Goal: Use online tool/utility: Utilize a website feature to perform a specific function

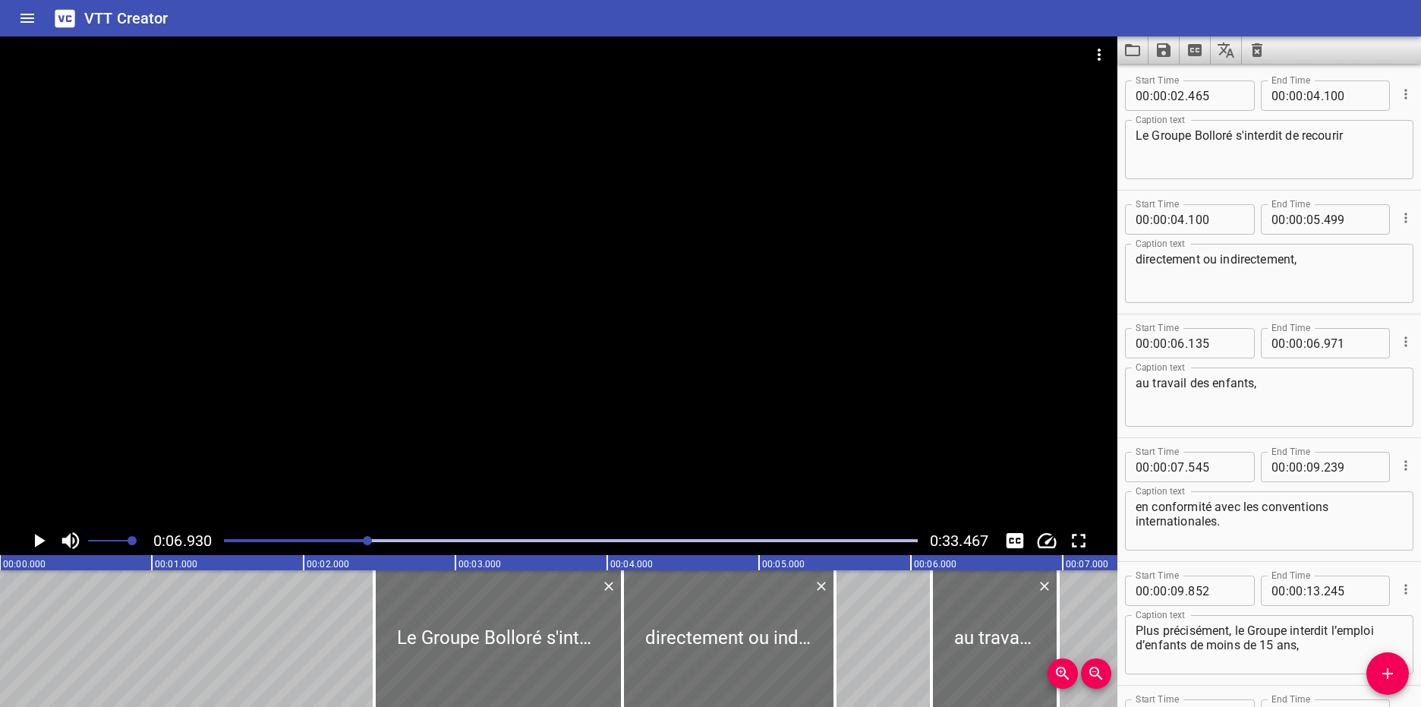
scroll to position [0, 1052]
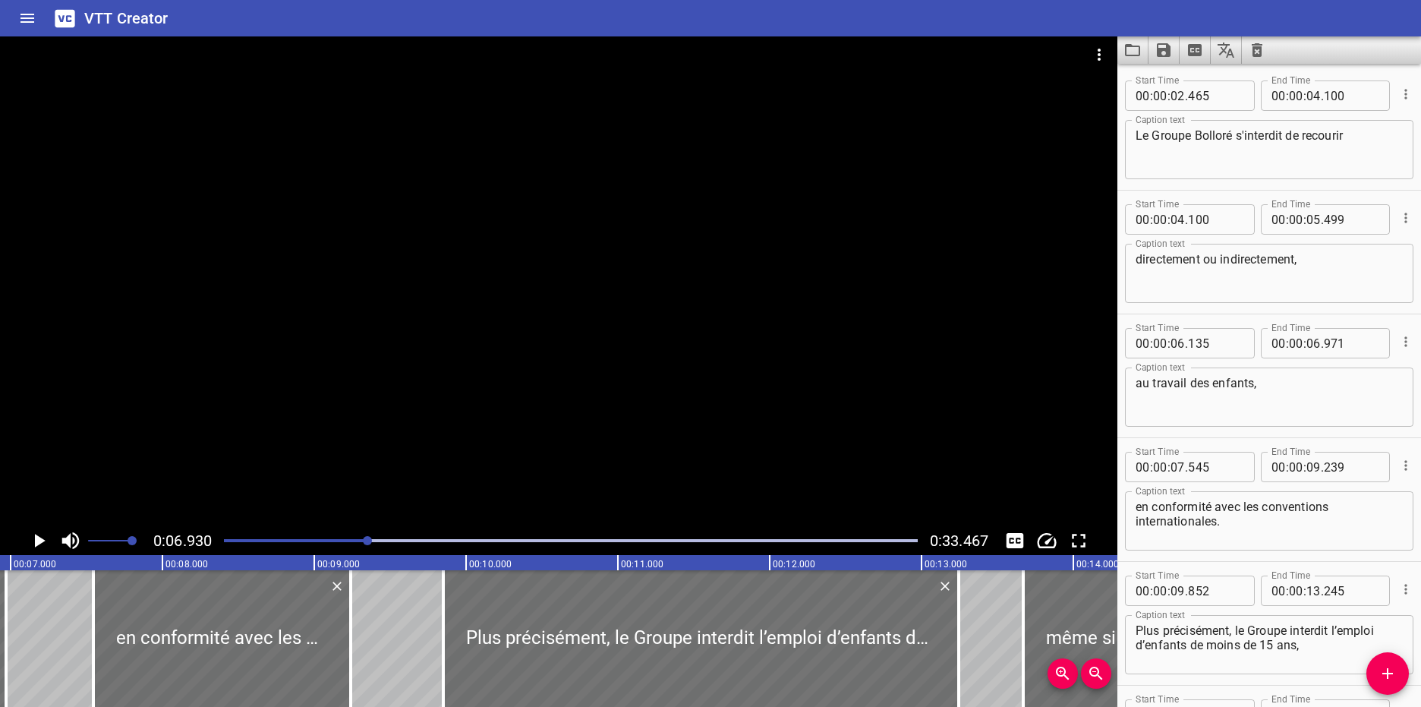
click at [1361, 131] on textarea "Le Groupe Bolloré s'interdit de recourir" at bounding box center [1269, 149] width 267 height 43
paste textarea "the Bolloré Group refrains from"
click at [1361, 131] on textarea "The Bolloré Group refrains from" at bounding box center [1269, 149] width 267 height 43
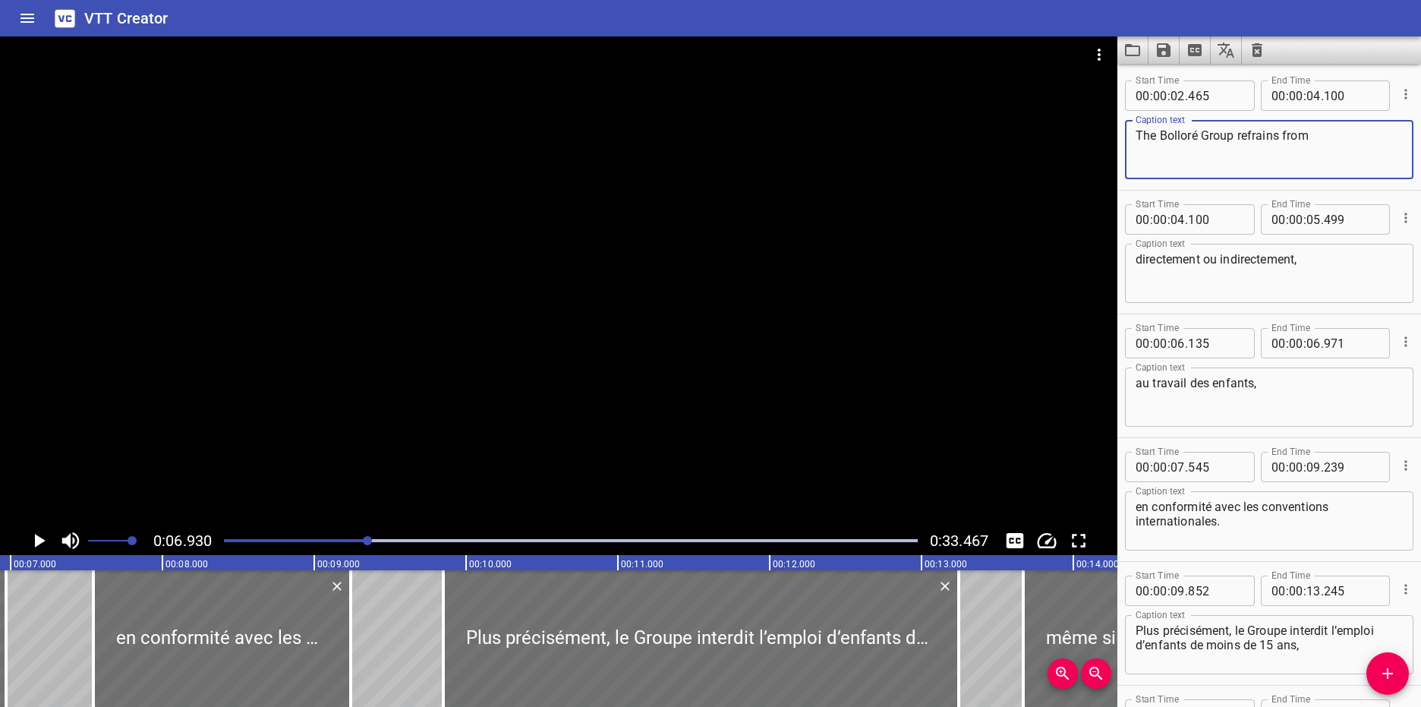
type textarea "The Bolloré Group refrains from"
click at [1299, 283] on textarea "directement ou indirectement," at bounding box center [1269, 273] width 267 height 43
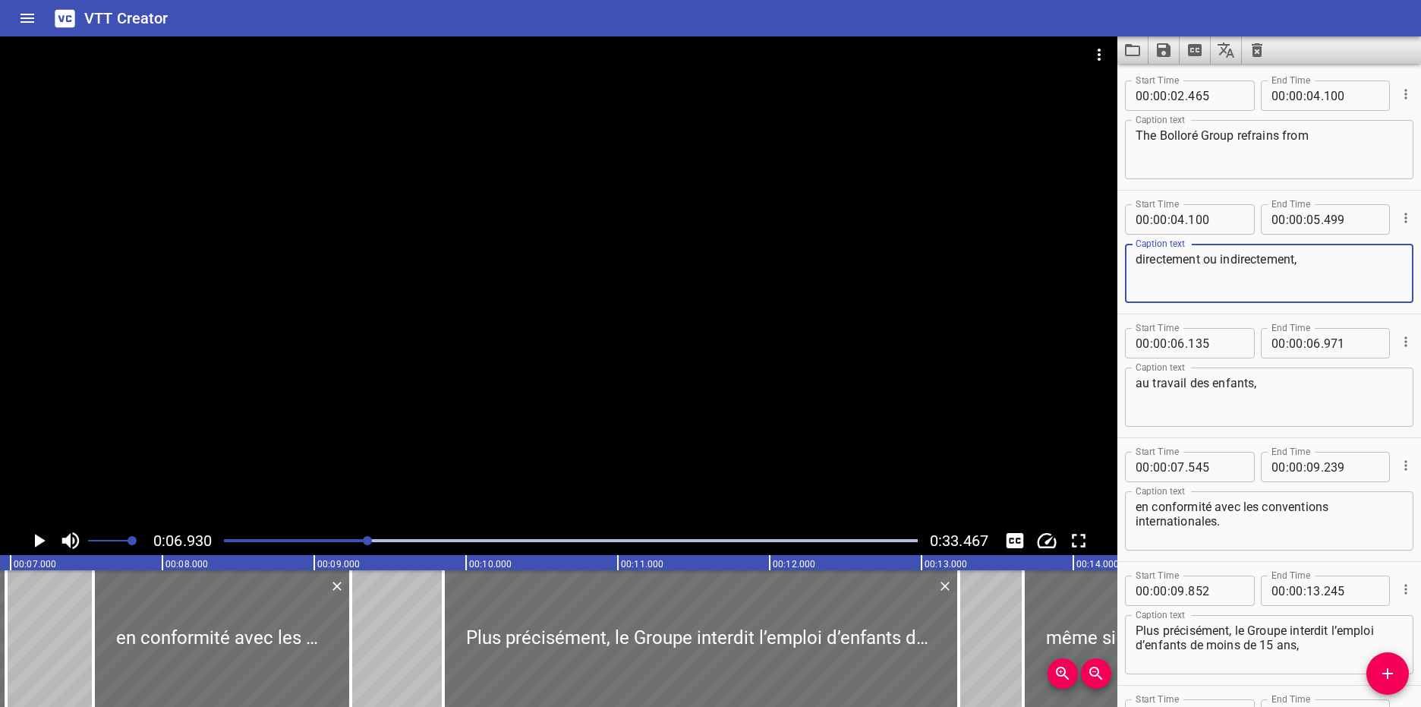
click at [1341, 260] on textarea "directement ou indirectement," at bounding box center [1269, 273] width 267 height 43
paste textarea "ly and indirectly"
type textarea "directly or indirectly,"
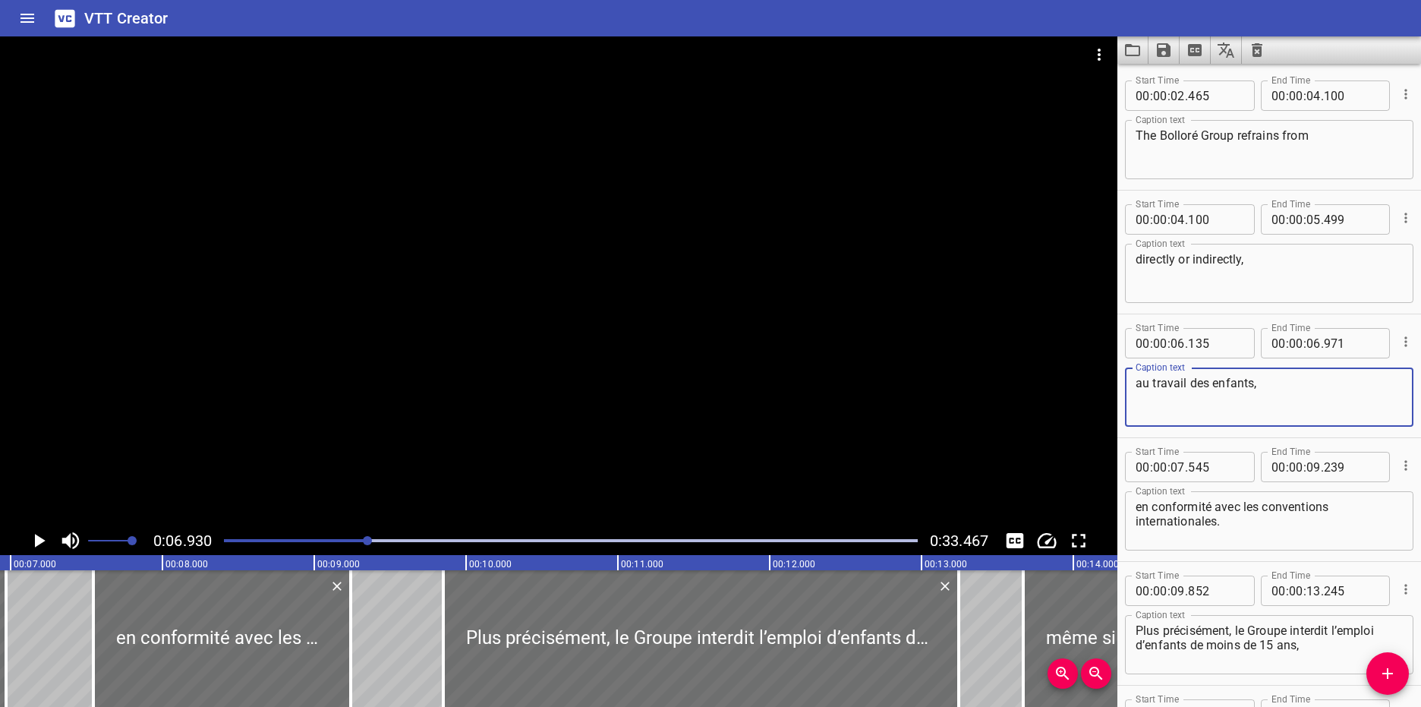
click at [1268, 395] on textarea "au travail des enfants," at bounding box center [1269, 397] width 267 height 43
paste textarea "child labour"
type textarea "child labour"
click at [1241, 526] on textarea "en conformité avec les conventions internationales." at bounding box center [1269, 521] width 267 height 43
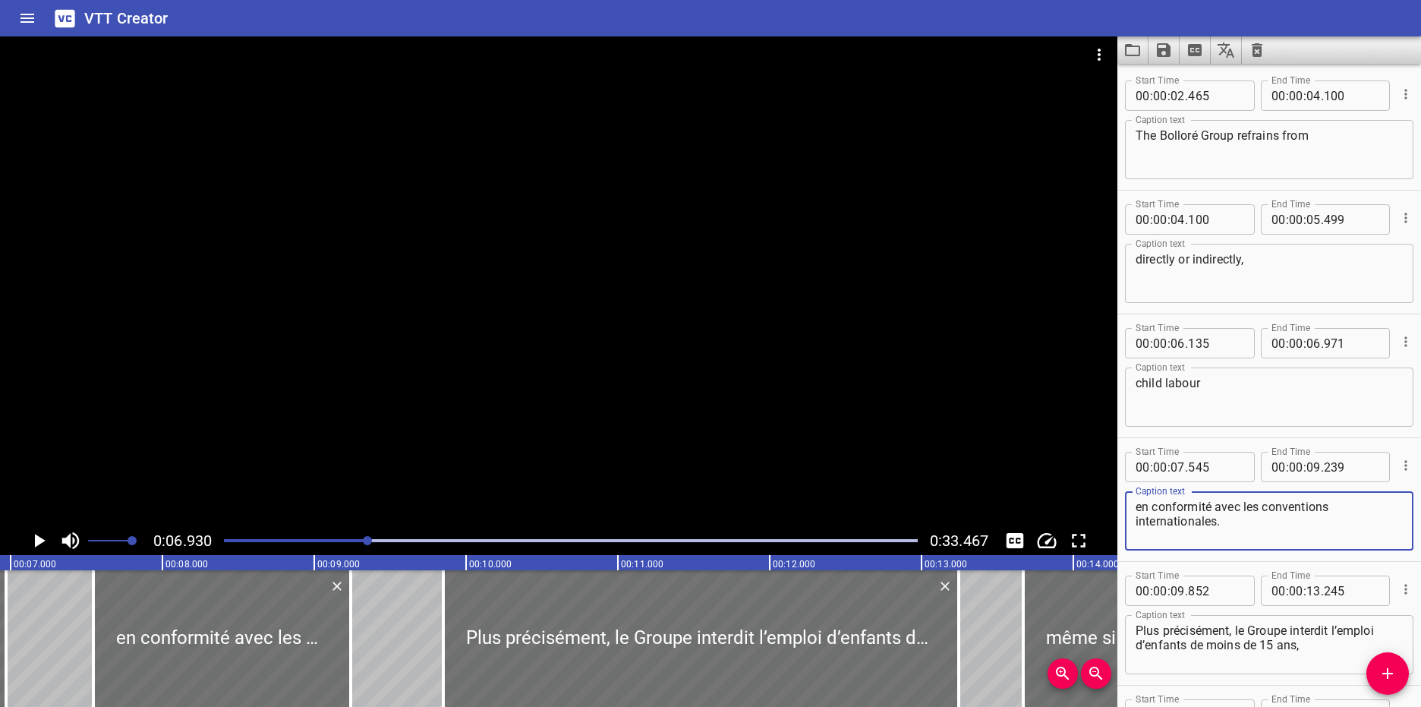
paste textarea "In compliance with the provisions"
click at [1320, 514] on textarea "In compliance with the provisions" at bounding box center [1269, 521] width 267 height 43
click at [1276, 513] on textarea "en conformité avec les conventions internationales." at bounding box center [1269, 521] width 267 height 43
type textarea "in accordance with international conventions."
click at [1133, 665] on div "Plus précisément, le Groupe interdit l’emploi d’enfants de moins de 15 ans, Cap…" at bounding box center [1269, 644] width 289 height 59
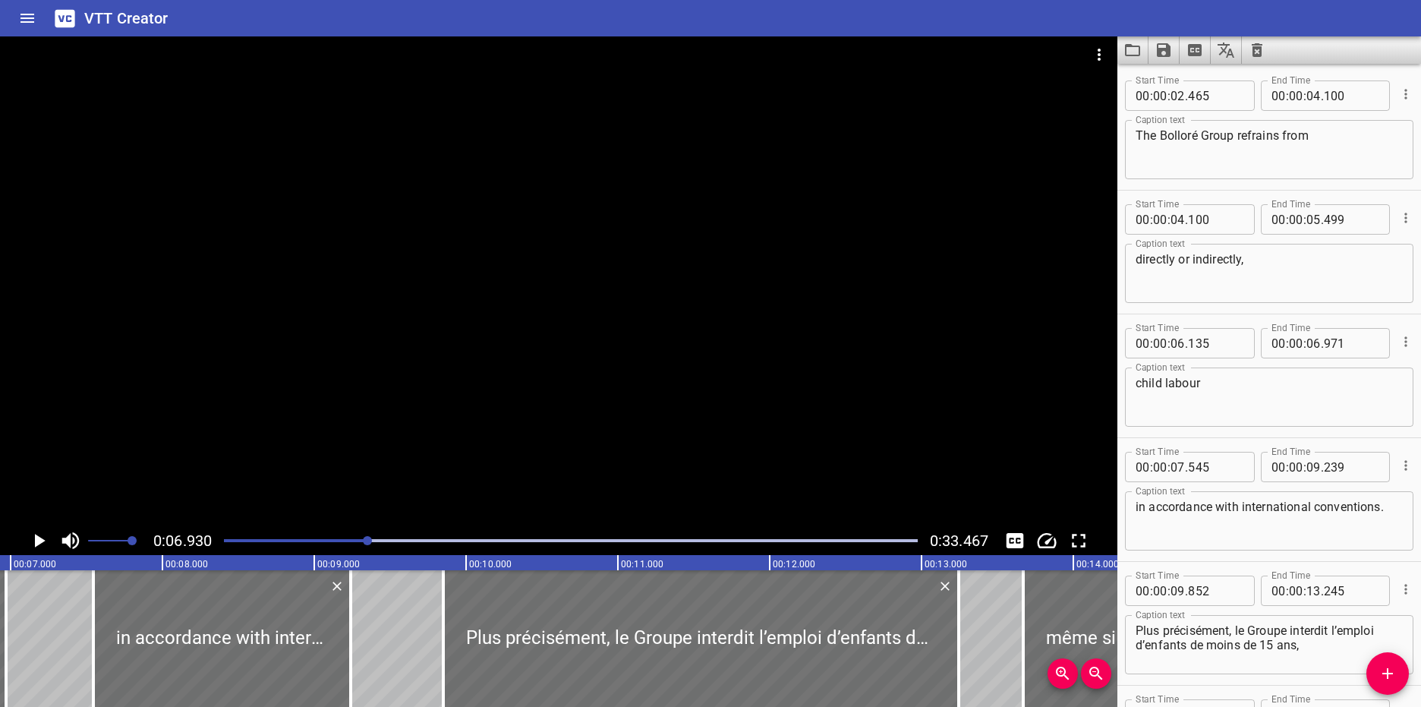
click at [1248, 638] on textarea "Plus précisément, le Groupe interdit l’emploi d’enfants de moins de 15 ans," at bounding box center [1269, 644] width 267 height 43
click at [1314, 645] on textarea "Plus précisément, le Groupe interdit l’emploi d’enfants de moins de 15 ans," at bounding box center [1269, 644] width 267 height 43
click at [1312, 654] on textarea "Plus précisément, le Groupe interdit l’emploi d’enfants de moins de 15 ans," at bounding box center [1269, 644] width 267 height 43
click at [1311, 654] on textarea "Plus précisément, le Groupe interdit l’emploi d’enfants de moins de 15 ans," at bounding box center [1269, 644] width 267 height 43
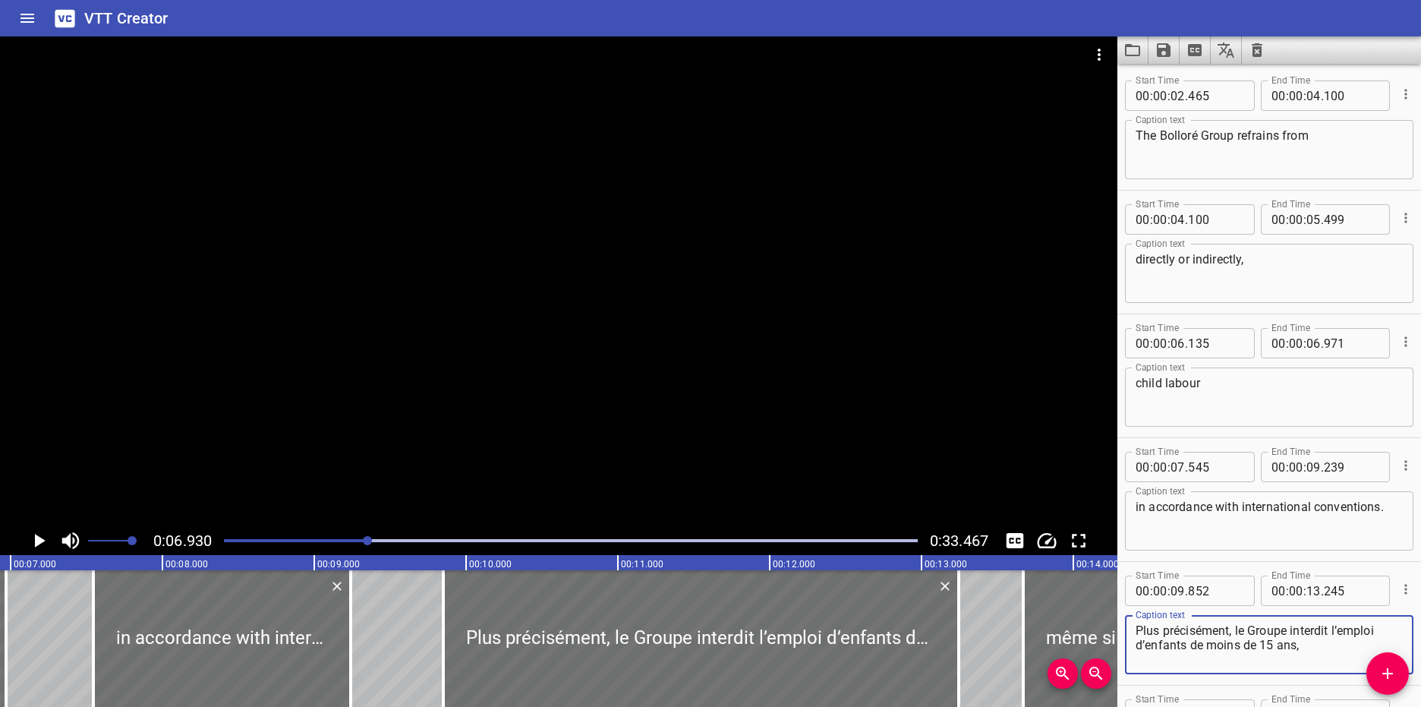
paste textarea "Specifically, the Group prohibits the employment of children under 15 years of …"
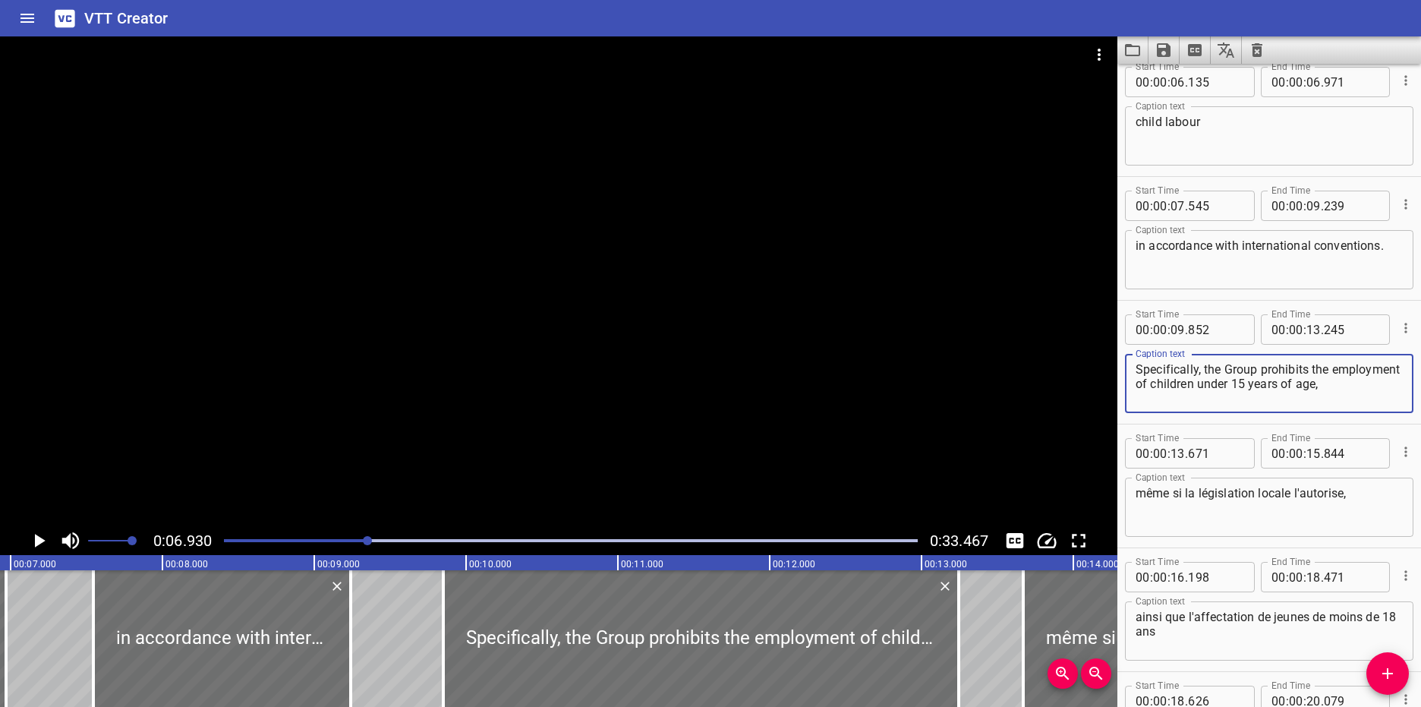
scroll to position [295, 0]
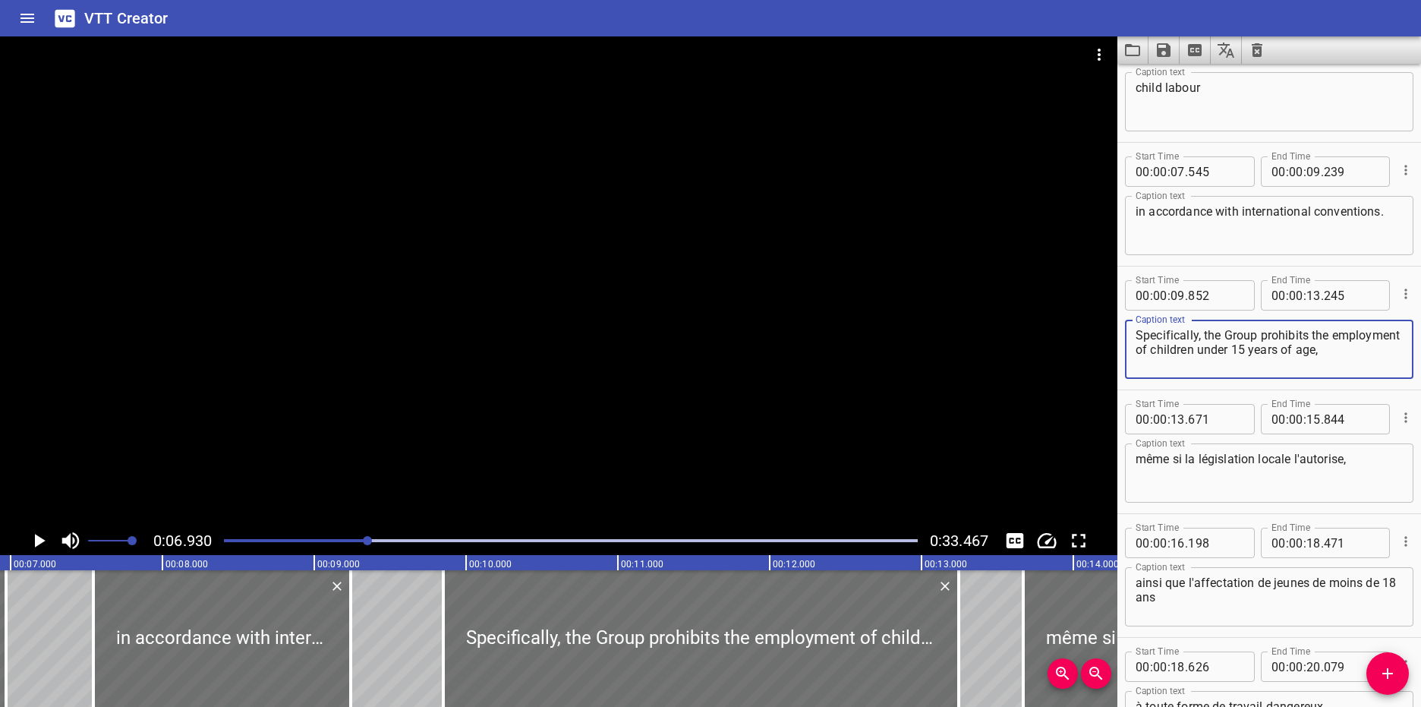
click at [1396, 358] on div "Specifically, the Group prohibits the employment of children under 15 years of …" at bounding box center [1269, 349] width 289 height 59
click at [1396, 357] on div "Specifically, the Group prohibits the employment of children under 15 years of …" at bounding box center [1269, 349] width 289 height 59
type textarea "Specifically, the Group prohibits the employment of children under 15,"
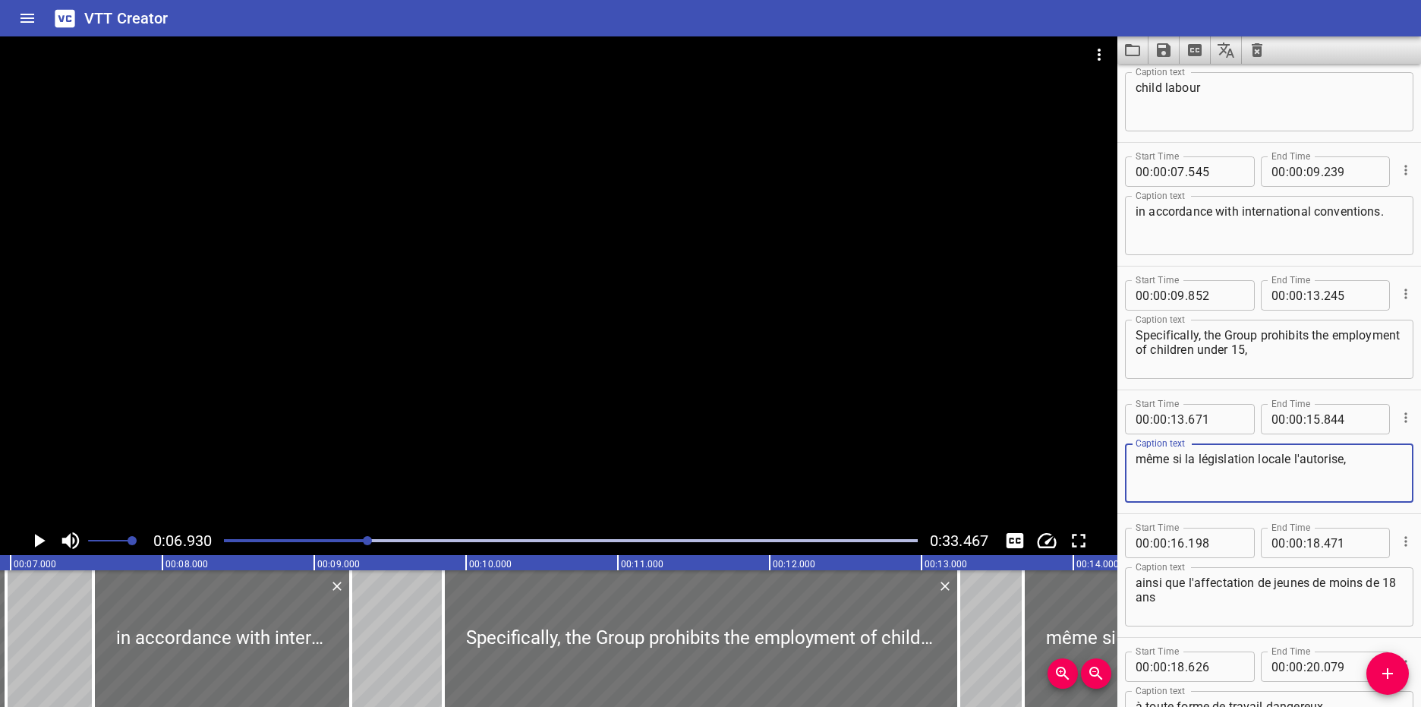
click at [1344, 469] on textarea "même si la législation locale l'autorise," at bounding box center [1269, 473] width 267 height 43
click at [1367, 465] on textarea "même si la législation locale l'autorise," at bounding box center [1269, 473] width 267 height 43
click at [1283, 459] on textarea "même si la législation locale l'autorise," at bounding box center [1269, 473] width 267 height 43
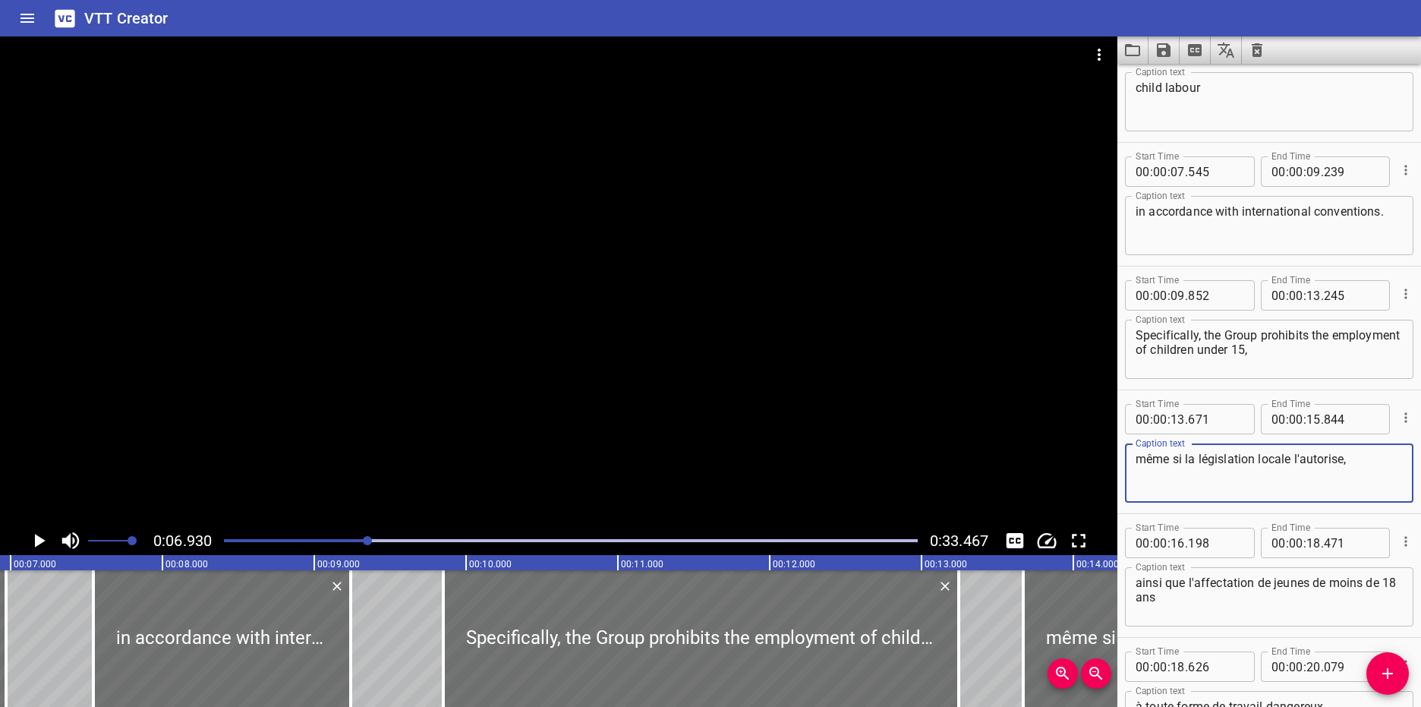
click at [1283, 459] on textarea "même si la législation locale l'autorise," at bounding box center [1269, 473] width 267 height 43
paste textarea "even if local law allows it"
type textarea "even if local law allows it,"
click at [1203, 607] on textarea "ainsi que l'affectation de jeunes de moins de 18 ans" at bounding box center [1269, 597] width 267 height 43
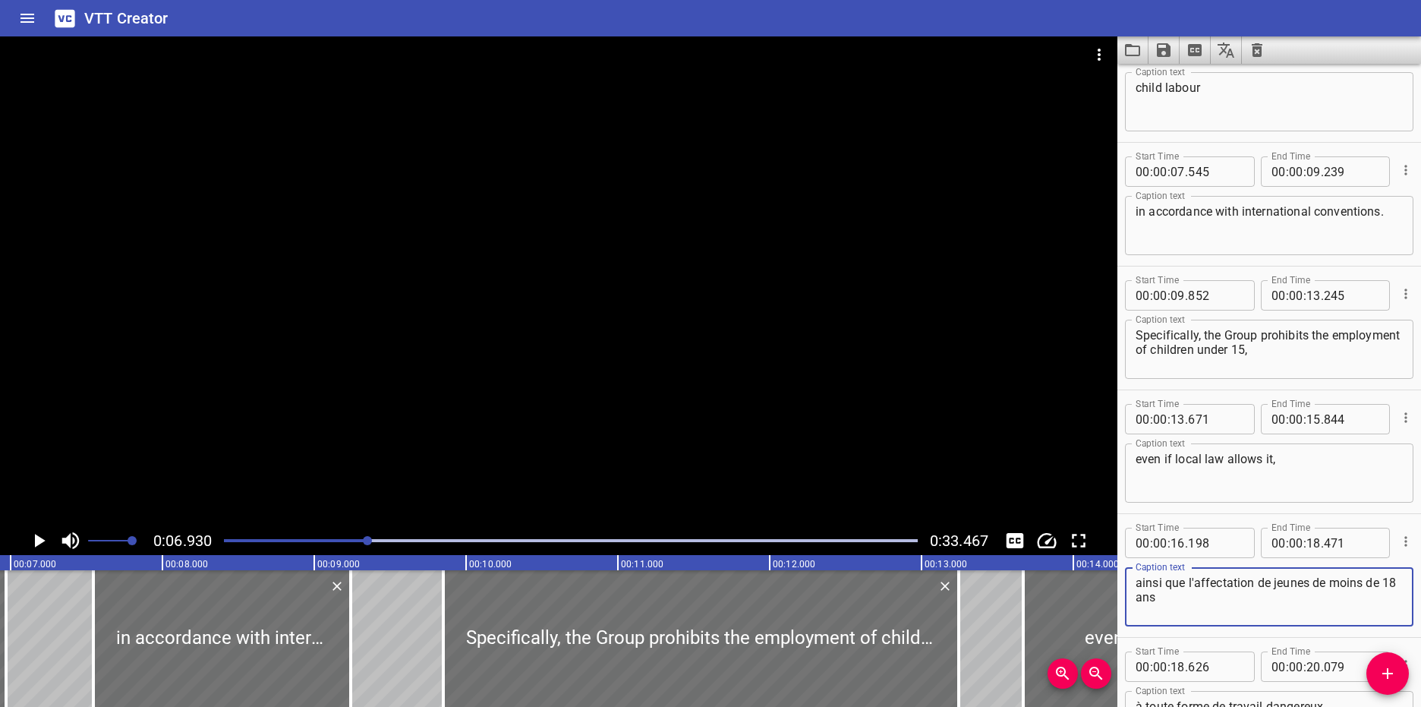
click at [1203, 607] on textarea "ainsi que l'affectation de jeunes de moins de 18 ans" at bounding box center [1269, 597] width 267 height 43
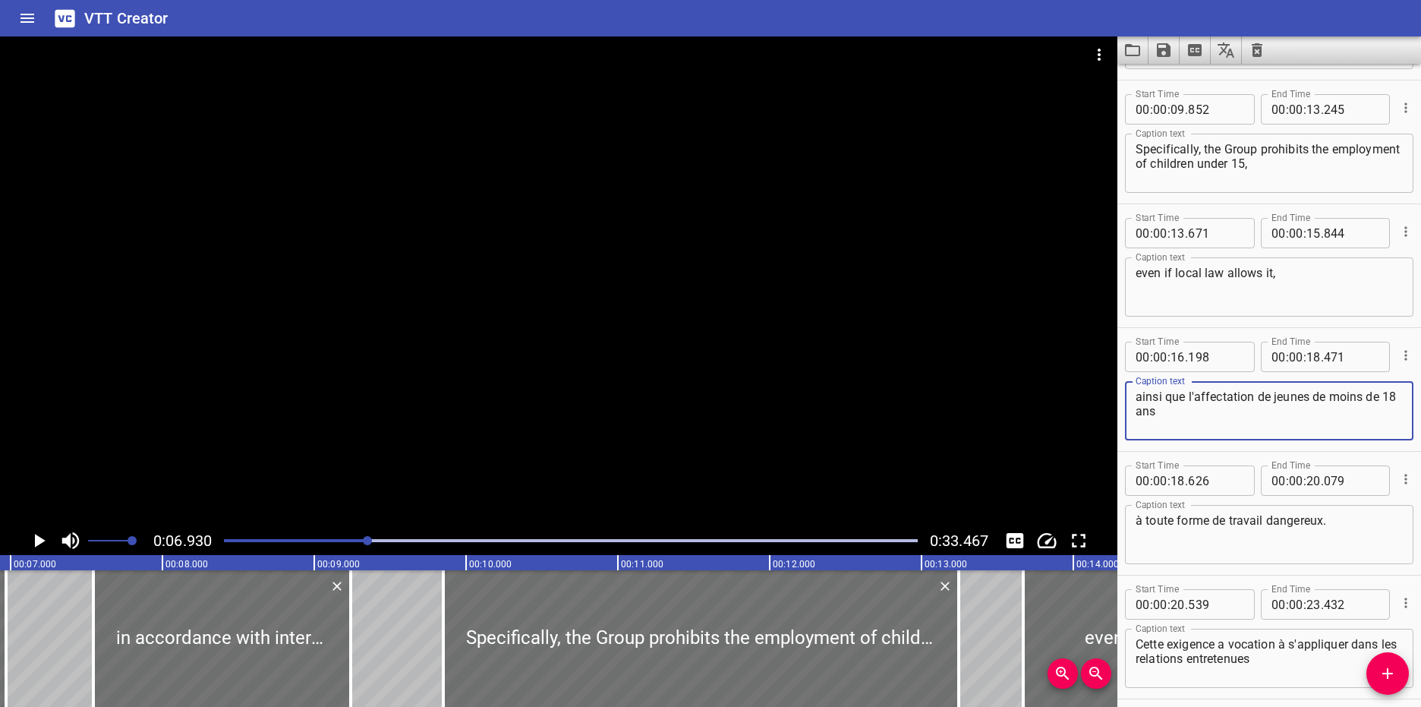
scroll to position [489, 0]
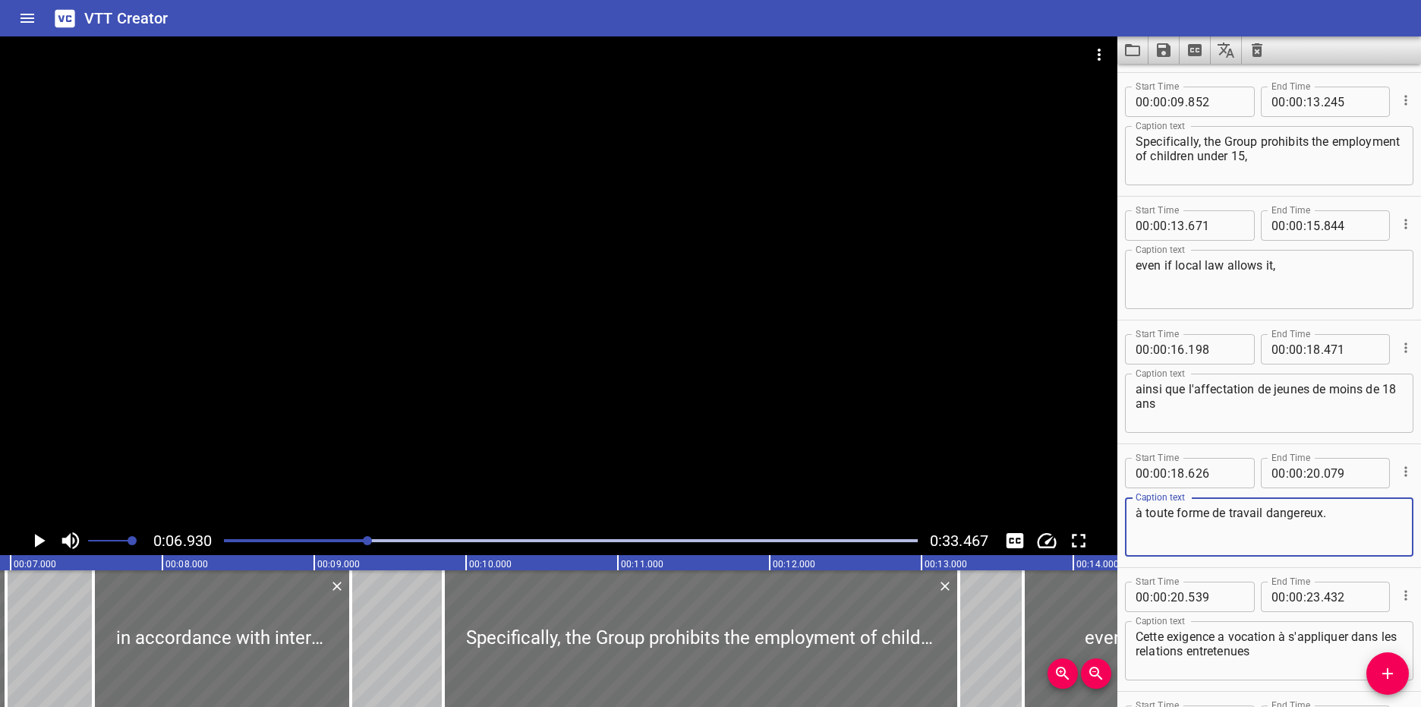
click at [1347, 528] on textarea "à toute forme de travail dangereux." at bounding box center [1269, 527] width 267 height 43
click at [1298, 543] on textarea "à toute forme de travail dangereux." at bounding box center [1269, 527] width 267 height 43
click at [1332, 516] on textarea "à toute forme de travail dangereux." at bounding box center [1269, 527] width 267 height 43
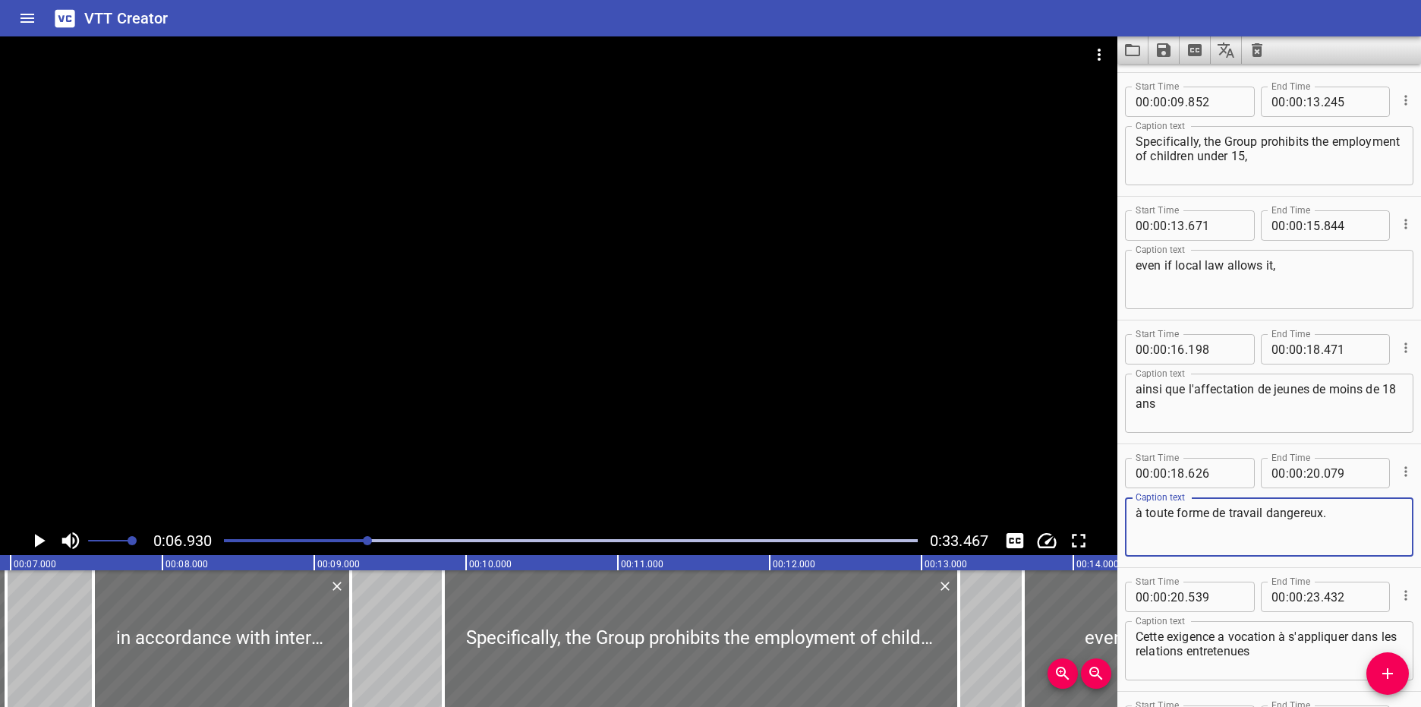
click at [1332, 516] on textarea "à toute forme de travail dangereux." at bounding box center [1269, 527] width 267 height 43
click at [1266, 396] on textarea "ainsi que l'affectation de jeunes de moins de 18 ans" at bounding box center [1269, 403] width 267 height 43
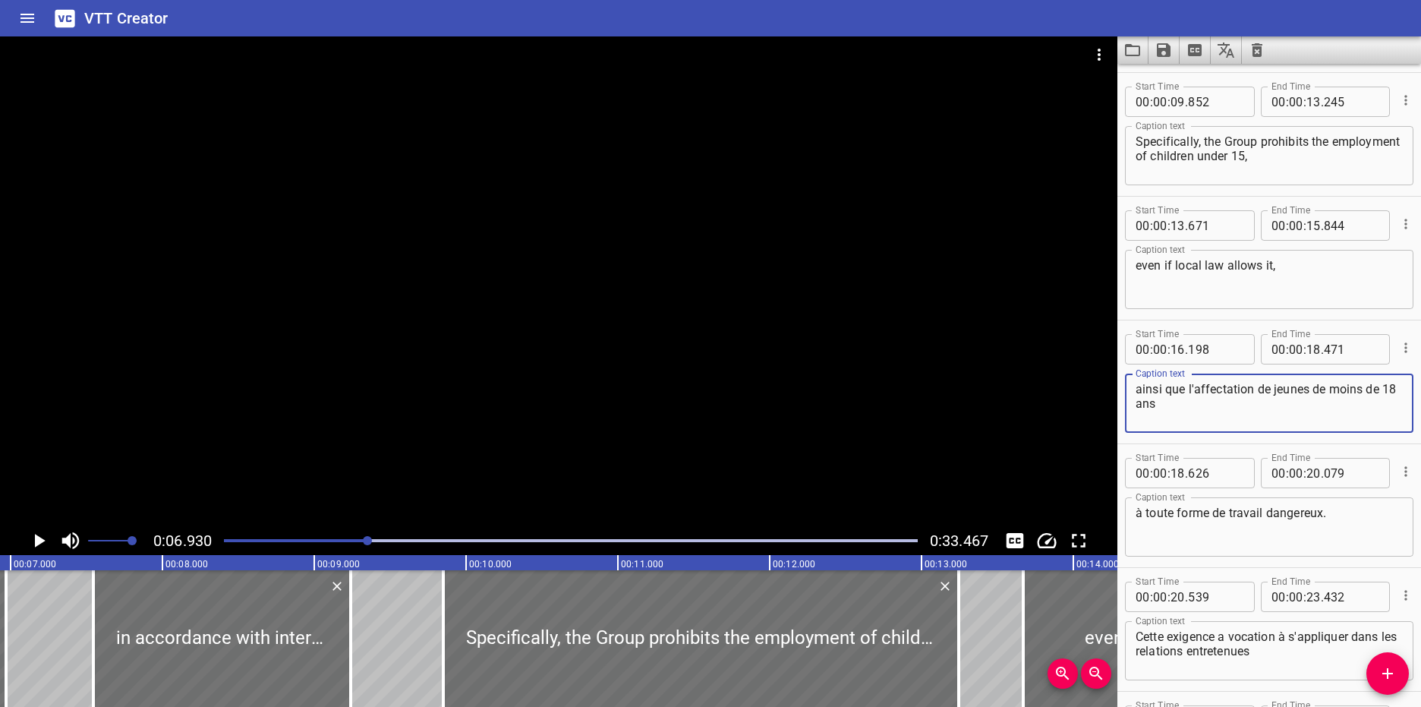
click at [1266, 396] on textarea "ainsi que l'affectation de jeunes de moins de 18 ans" at bounding box center [1269, 403] width 267 height 43
paste textarea "s well as the assignment of young people under 18"
type textarea "as well as the assignment of young people under 18"
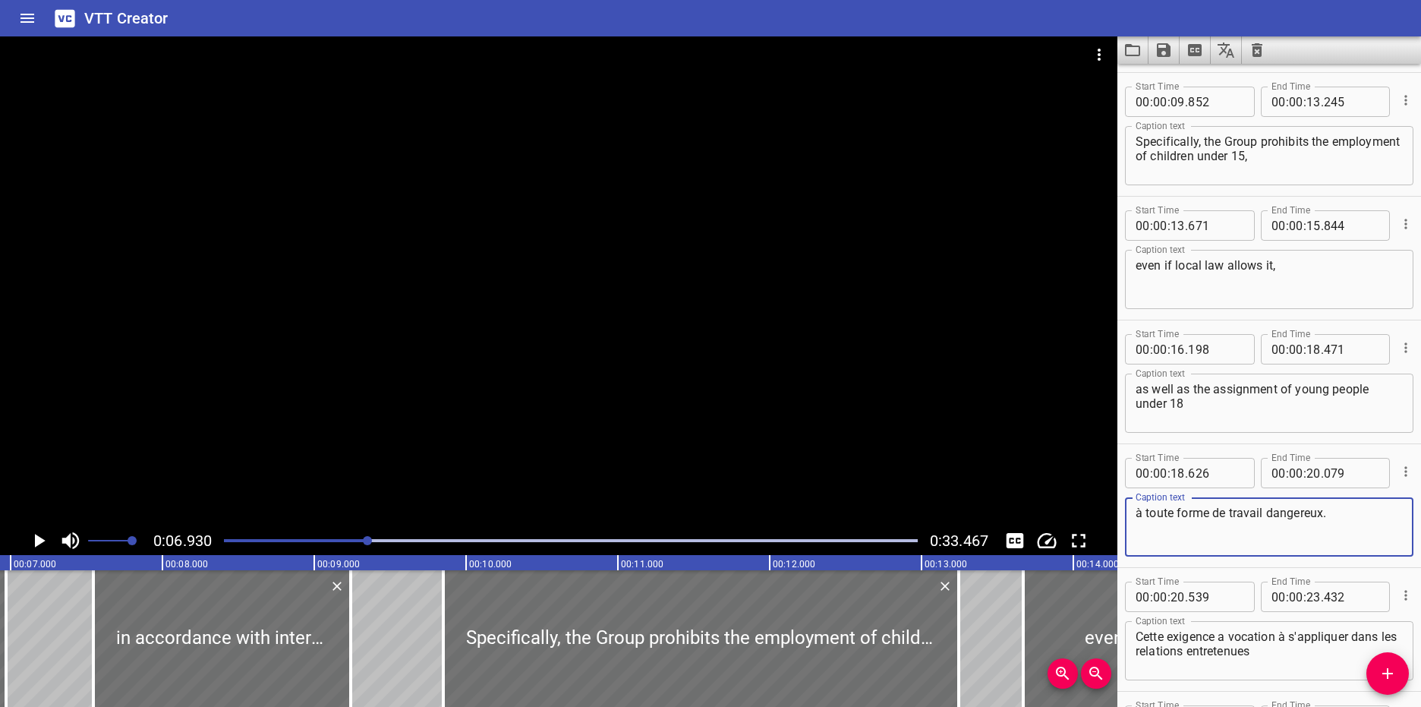
click at [1365, 522] on textarea "à toute forme de travail dangereux." at bounding box center [1269, 527] width 267 height 43
paste textarea "to any form of dangerous work"
type textarea "to any form of dangerous work."
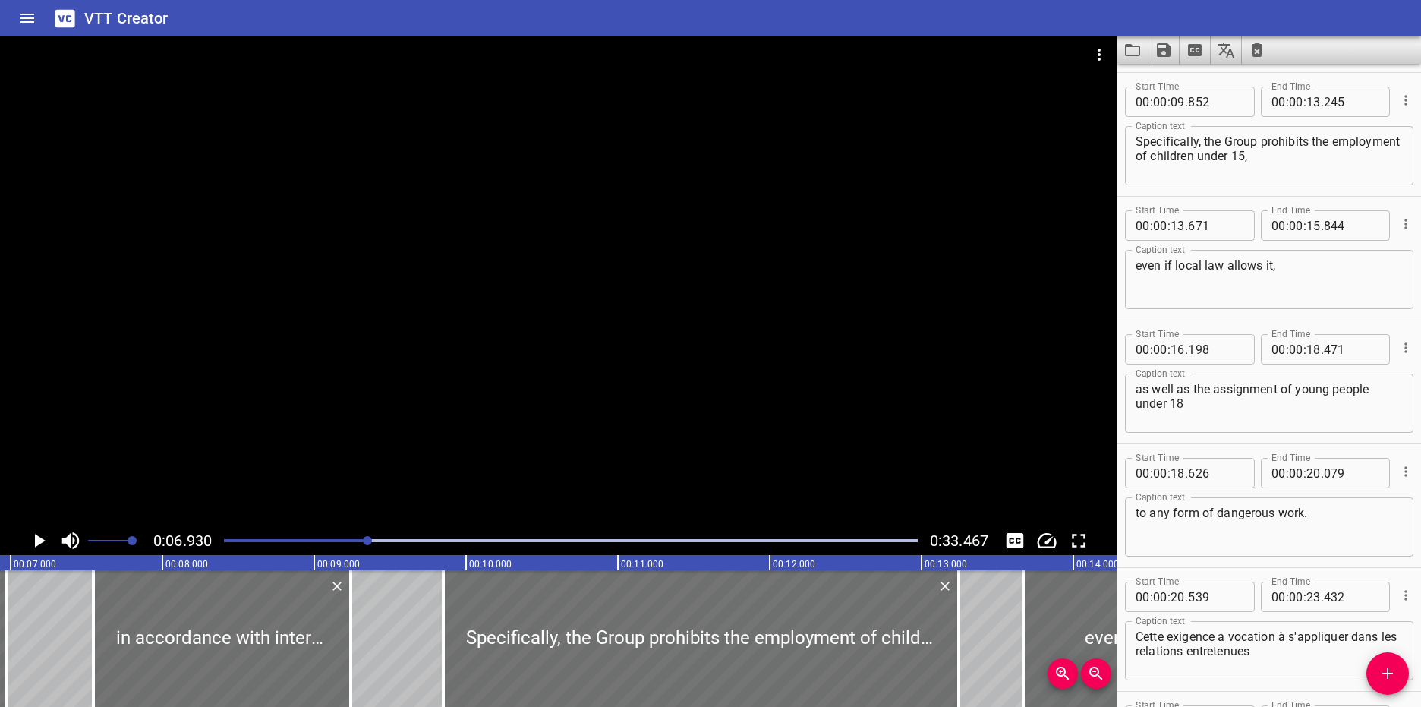
click at [1239, 652] on textarea "Cette exigence a vocation à s'appliquer dans les relations entretenues" at bounding box center [1269, 650] width 267 height 43
click at [1306, 653] on textarea "Cette exigence a vocation à s'appliquer dans les relations entretenues" at bounding box center [1269, 650] width 267 height 43
